Goal: Information Seeking & Learning: Learn about a topic

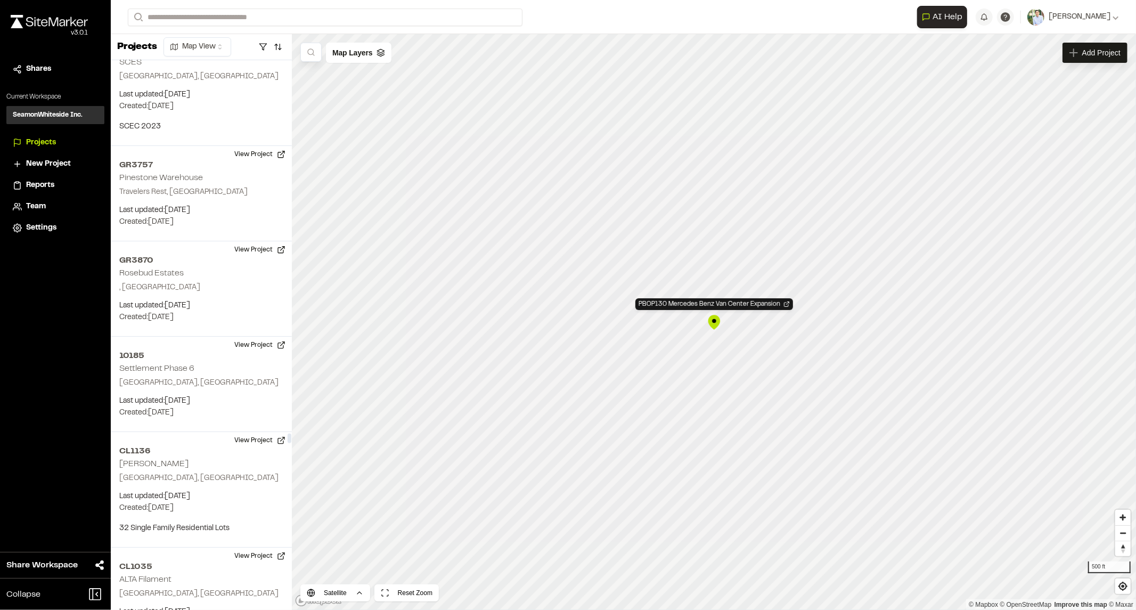
scroll to position [79379, 0]
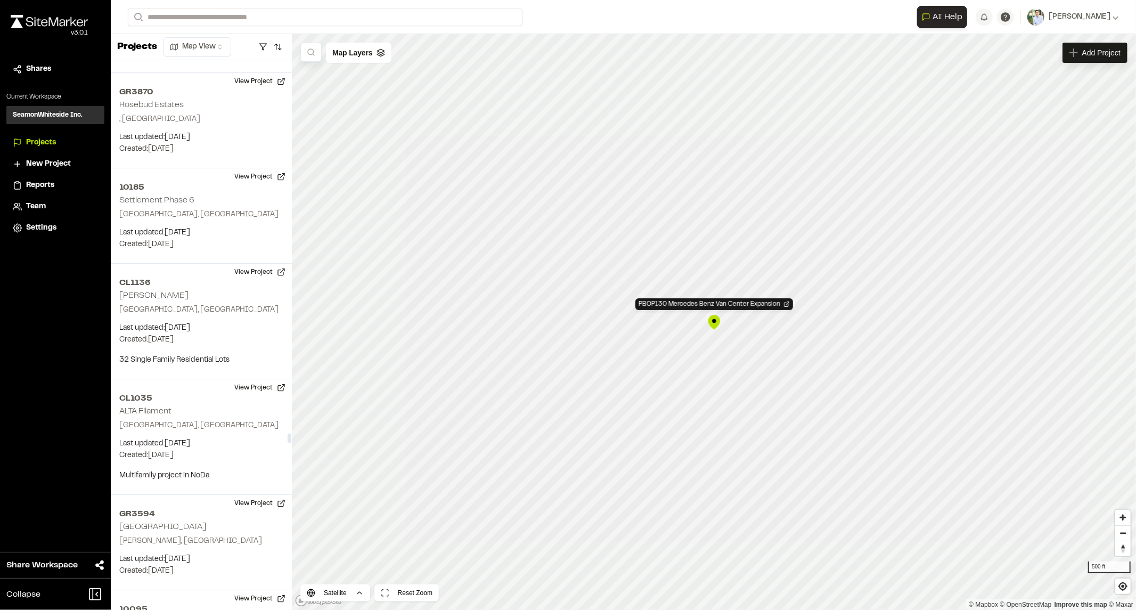
drag, startPoint x: 176, startPoint y: 104, endPoint x: 196, endPoint y: 131, distance: 32.8
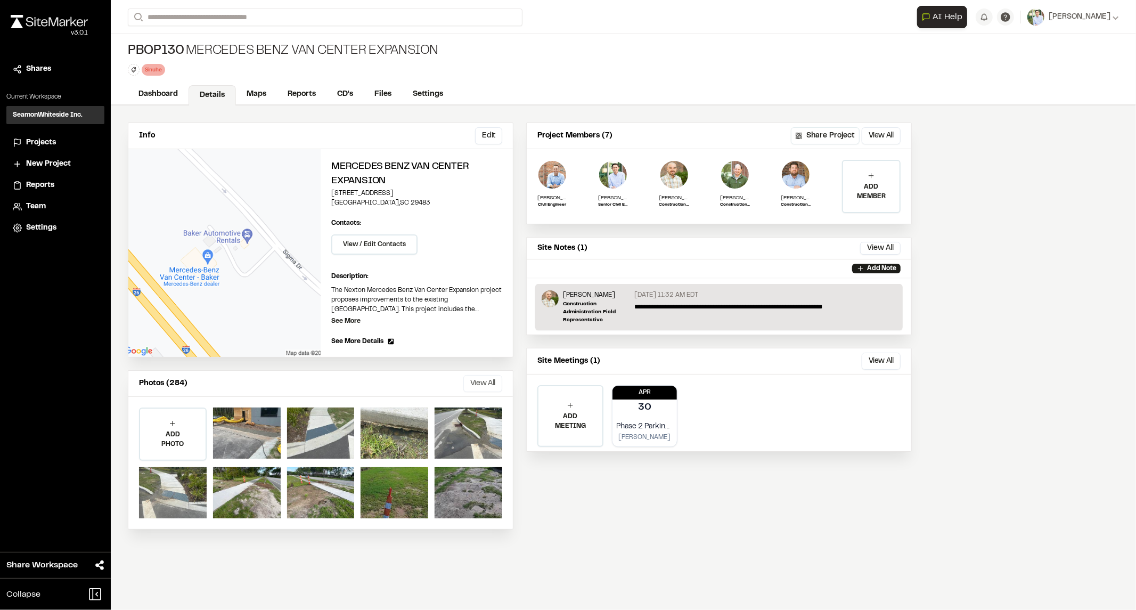
drag, startPoint x: 481, startPoint y: 381, endPoint x: 494, endPoint y: 378, distance: 13.6
click at [482, 381] on button "View All" at bounding box center [482, 383] width 39 height 17
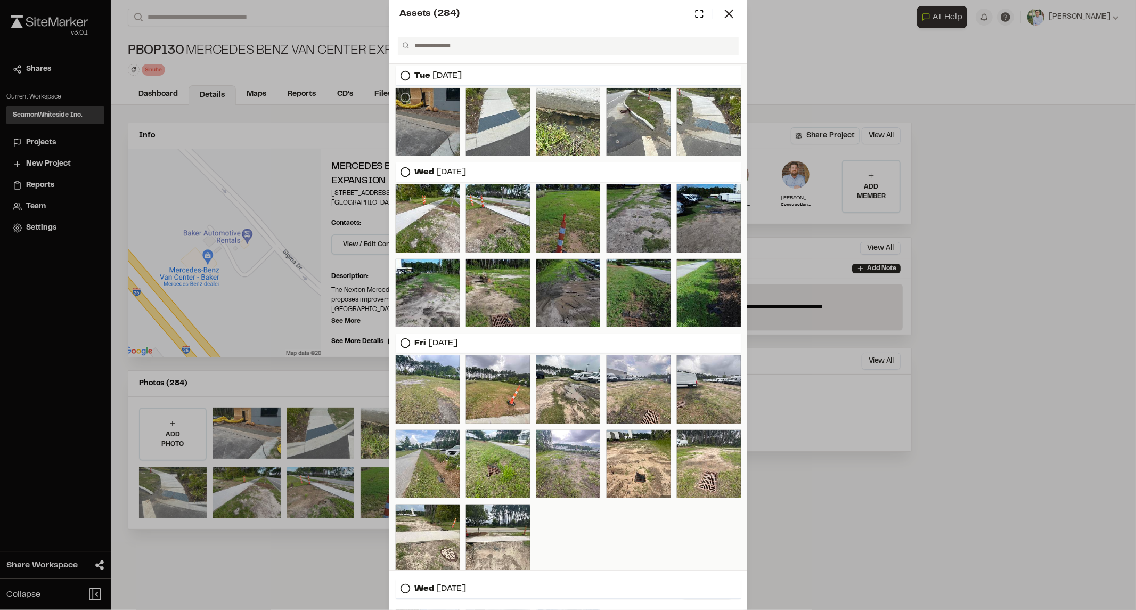
click at [414, 112] on div at bounding box center [428, 122] width 64 height 68
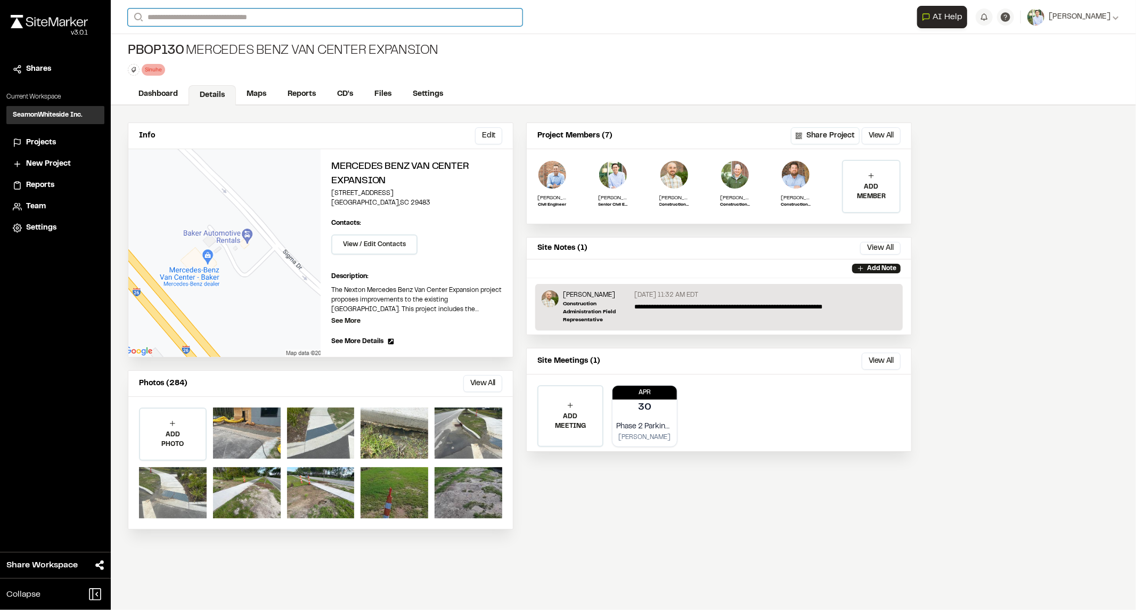
click at [200, 17] on input "Search" at bounding box center [325, 18] width 395 height 18
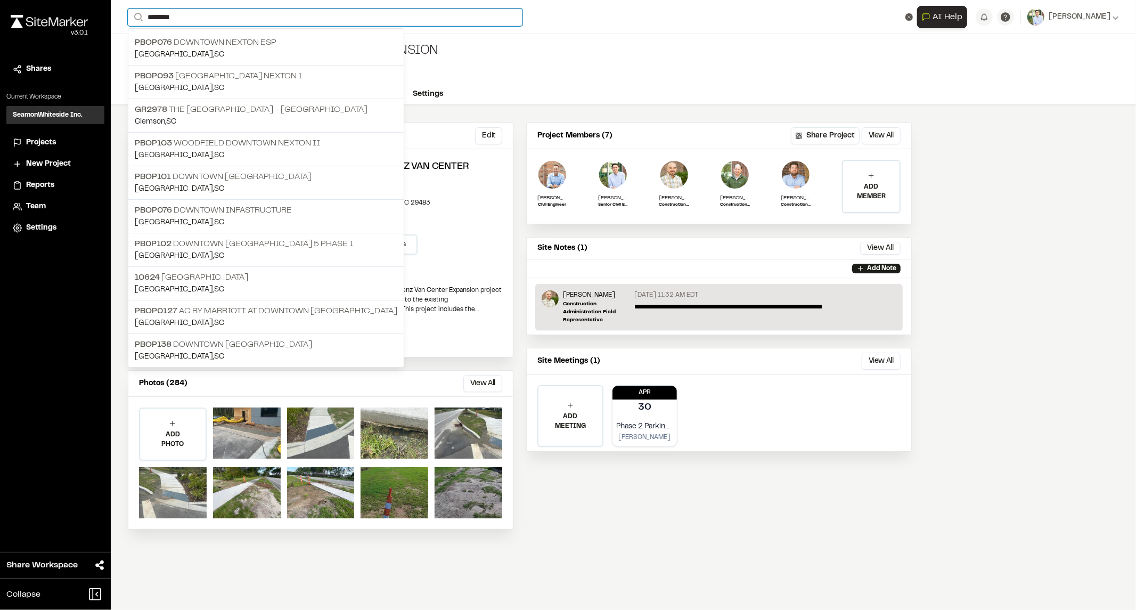
type input "********"
click at [220, 50] on p "Summerville , SC" at bounding box center [266, 55] width 263 height 12
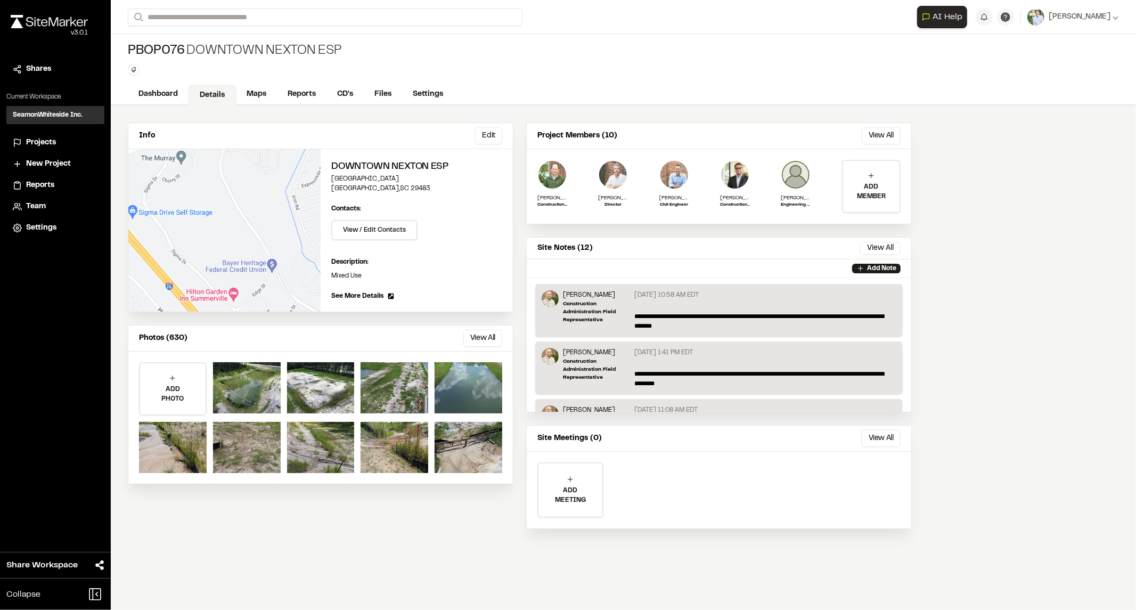
click at [485, 336] on button "View All" at bounding box center [482, 338] width 39 height 17
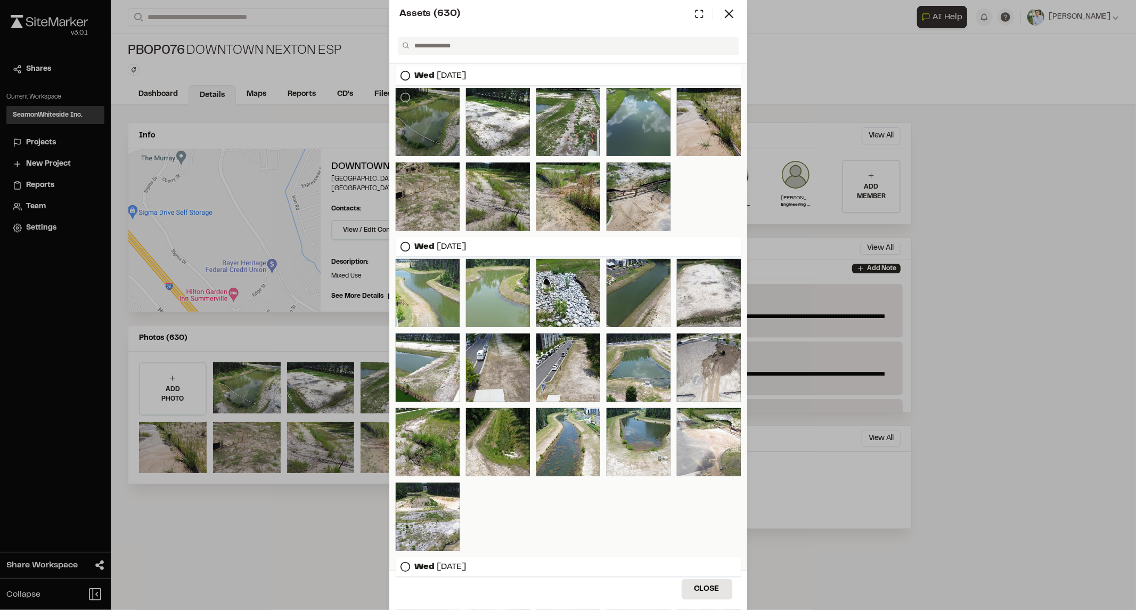
click at [427, 117] on div at bounding box center [428, 122] width 64 height 68
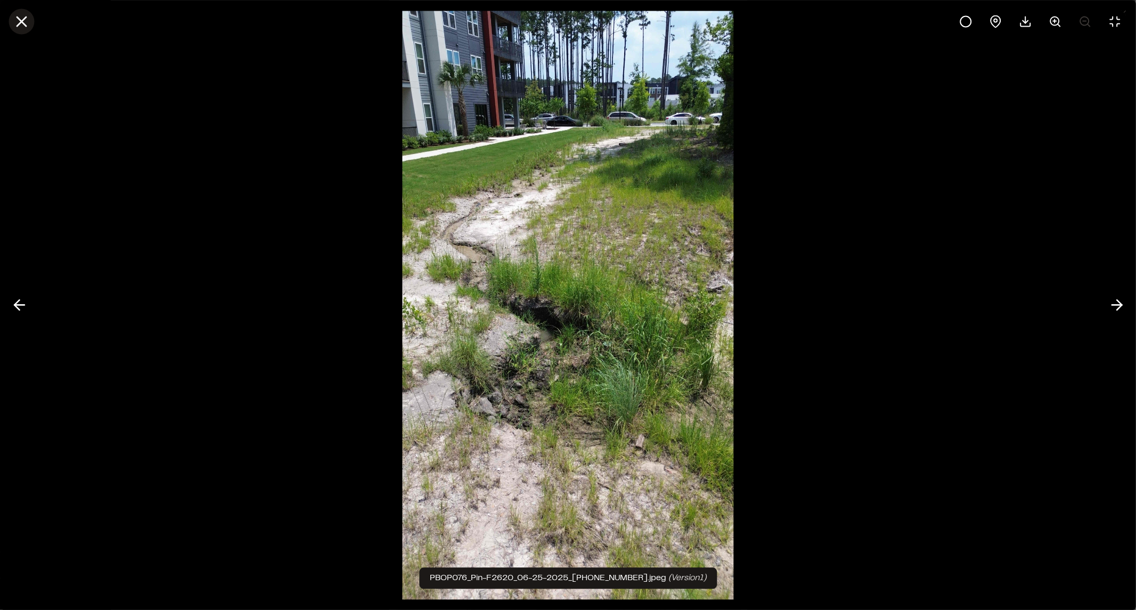
click at [20, 18] on icon at bounding box center [21, 21] width 18 height 18
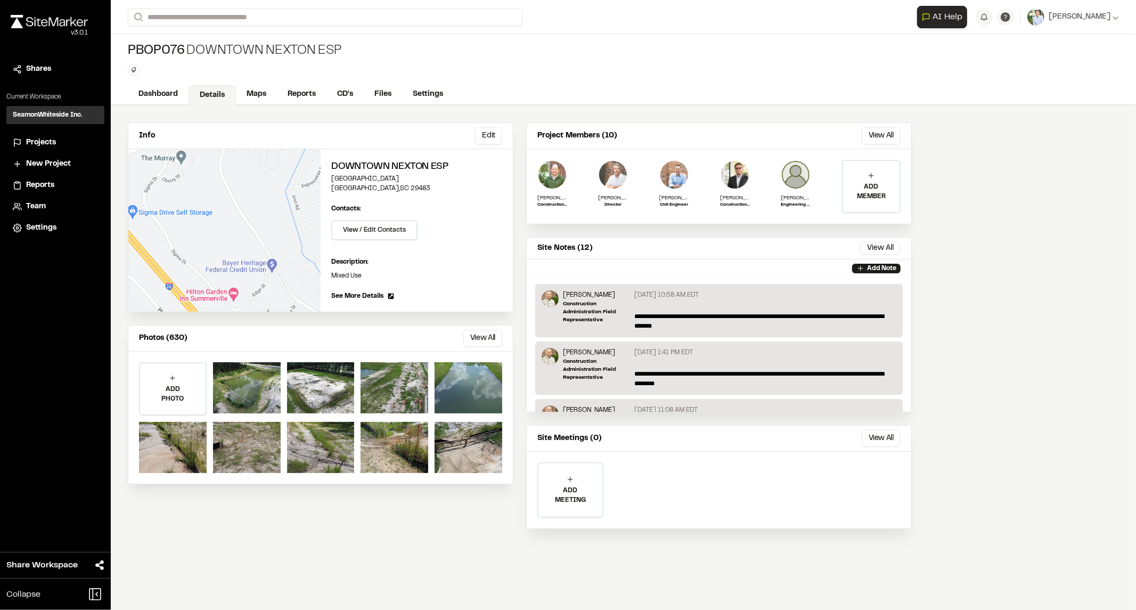
click at [930, 134] on div "Assets ( 630 ) Wed Aug 13, 2025 Wed Jun 25, 2025 Wed May 14, 2025 Close Select …" at bounding box center [568, 314] width 1136 height 610
